Goal: Transaction & Acquisition: Purchase product/service

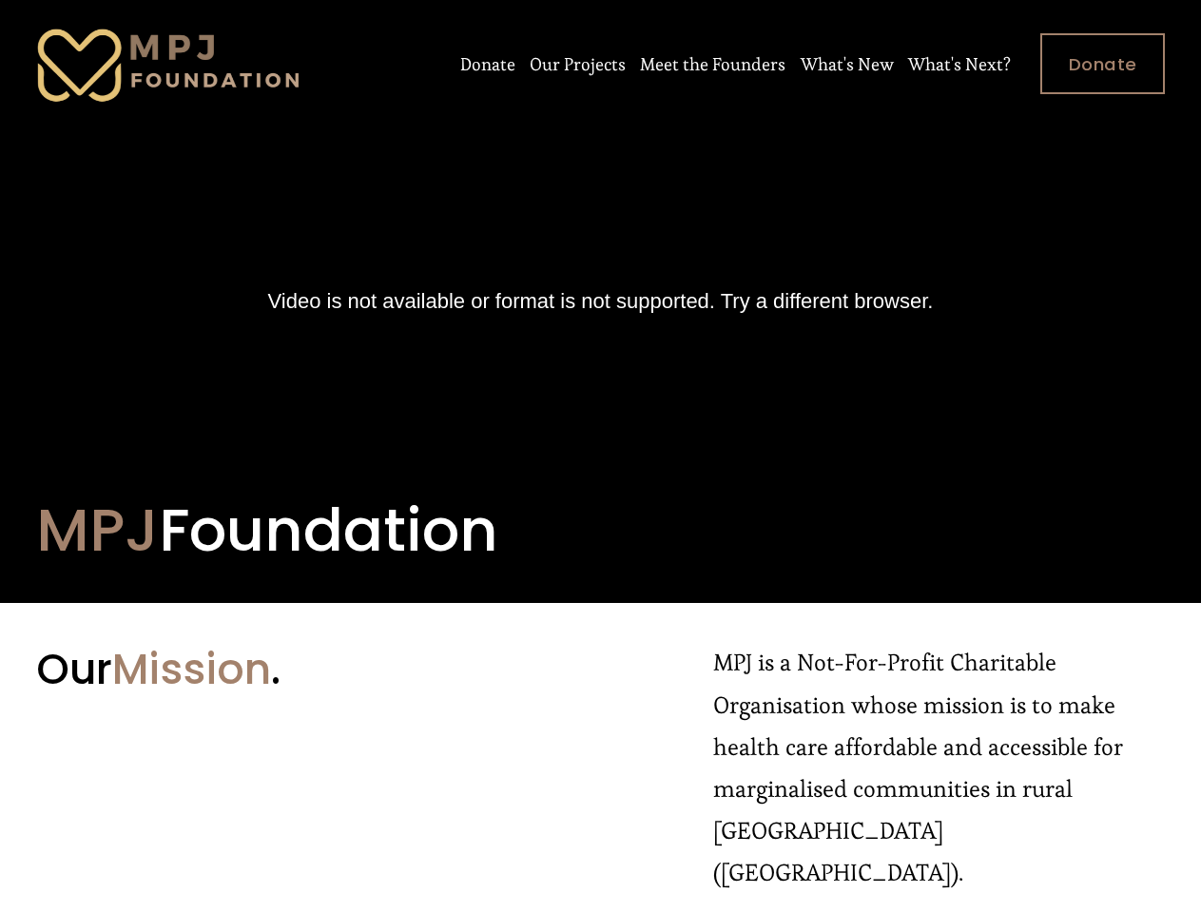
click at [600, 456] on div "MPJ Foundation" at bounding box center [600, 469] width 1201 height 268
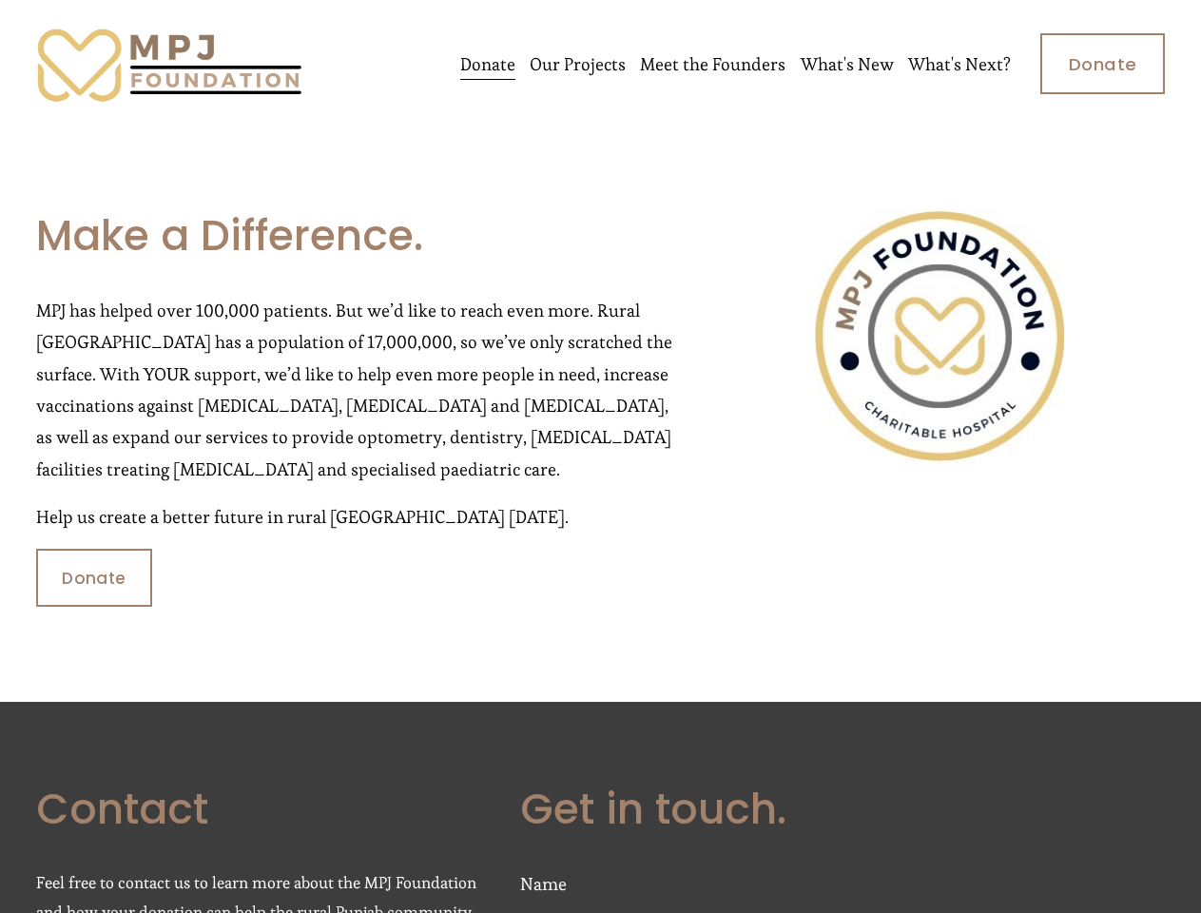
click at [92, 579] on div "Donate" at bounding box center [94, 578] width 116 height 58
